Goal: Task Accomplishment & Management: Use online tool/utility

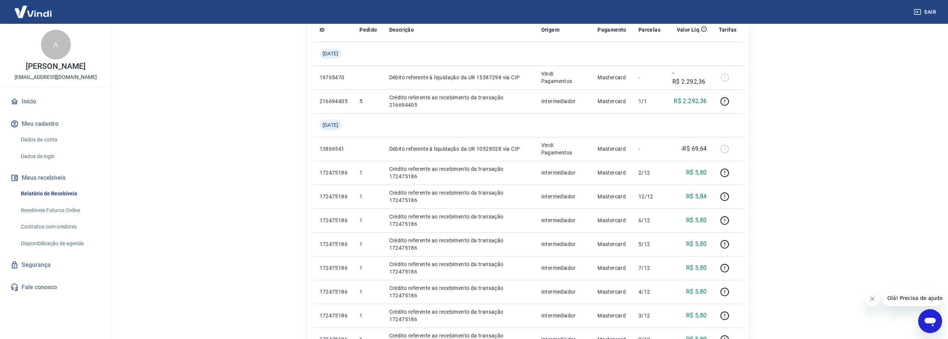
scroll to position [112, 0]
click at [41, 209] on link "Recebíveis Futuros Online" at bounding box center [60, 210] width 85 height 15
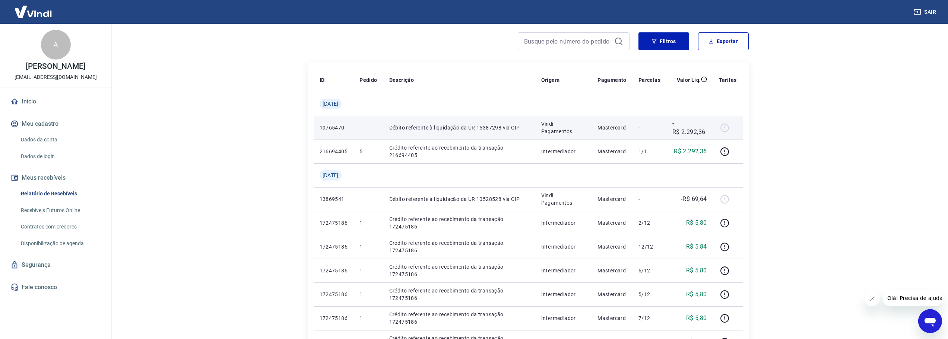
scroll to position [0, 0]
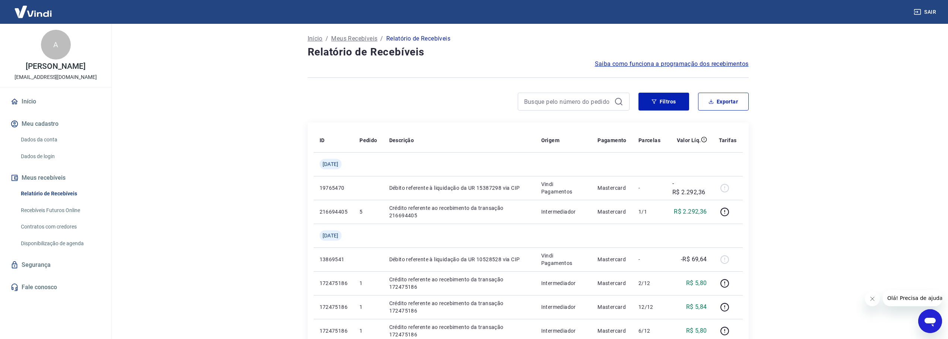
click at [38, 15] on img at bounding box center [33, 11] width 48 height 23
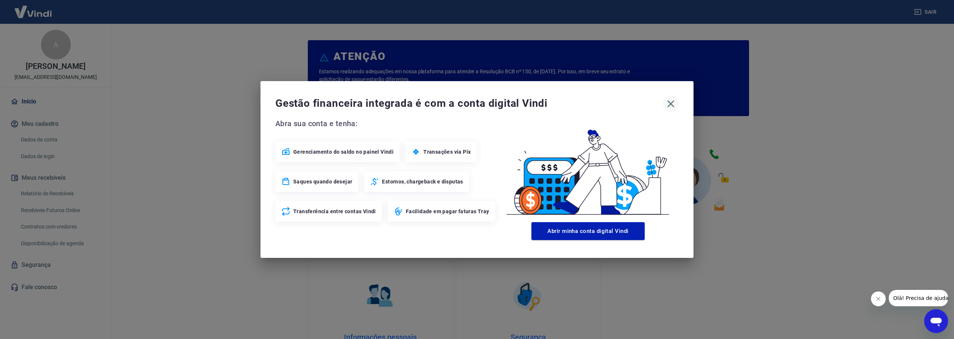
click at [671, 104] on icon "button" at bounding box center [670, 104] width 7 height 7
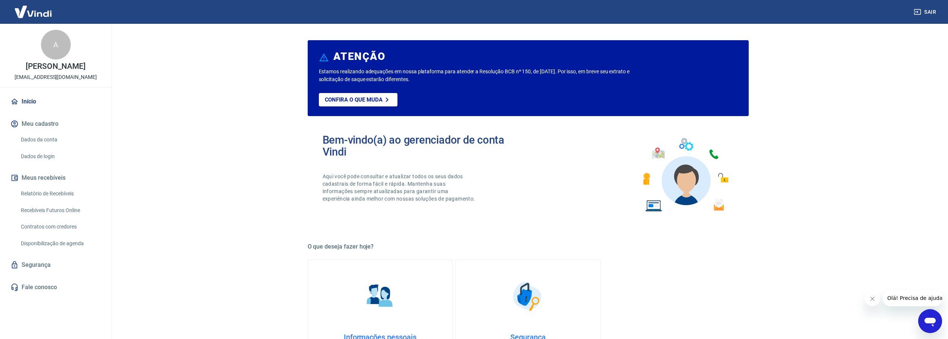
click at [38, 12] on img at bounding box center [33, 11] width 48 height 23
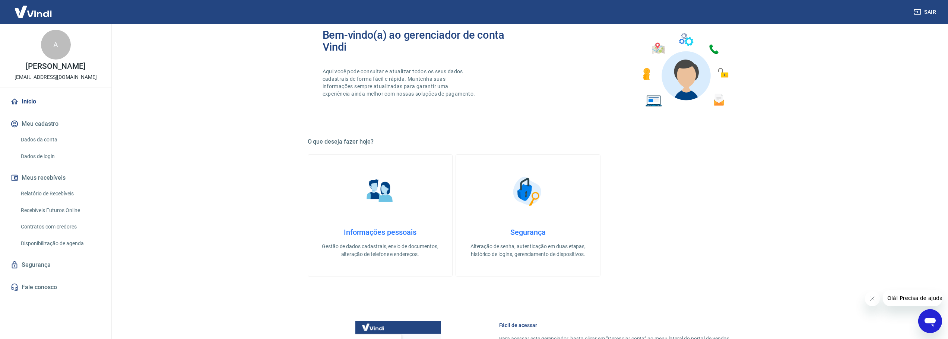
scroll to position [112, 0]
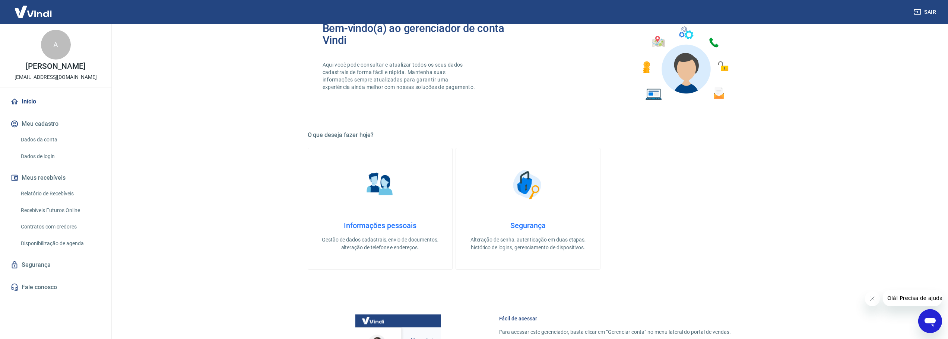
click at [43, 178] on button "Meus recebíveis" at bounding box center [56, 178] width 94 height 16
click at [39, 210] on link "Recebíveis Futuros Online" at bounding box center [60, 210] width 85 height 15
